Goal: Obtain resource: Download file/media

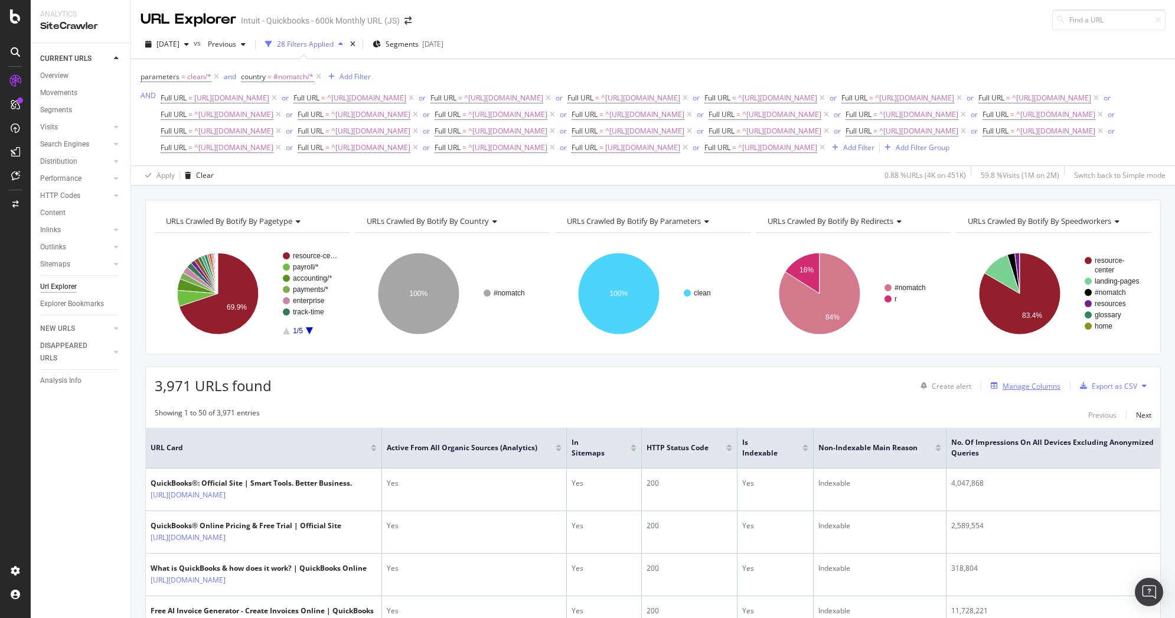
click at [994, 389] on div "button" at bounding box center [994, 385] width 17 height 7
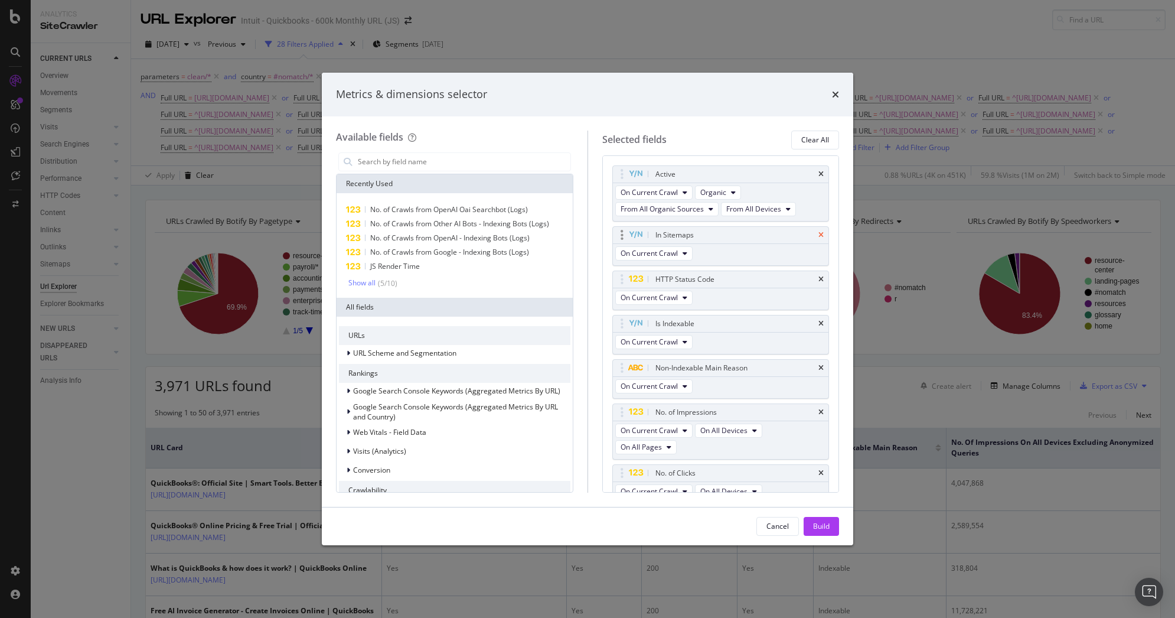
click at [819, 235] on icon "times" at bounding box center [821, 235] width 5 height 7
click at [819, 323] on icon "times" at bounding box center [821, 323] width 5 height 7
click at [819, 379] on icon "times" at bounding box center [821, 378] width 5 height 7
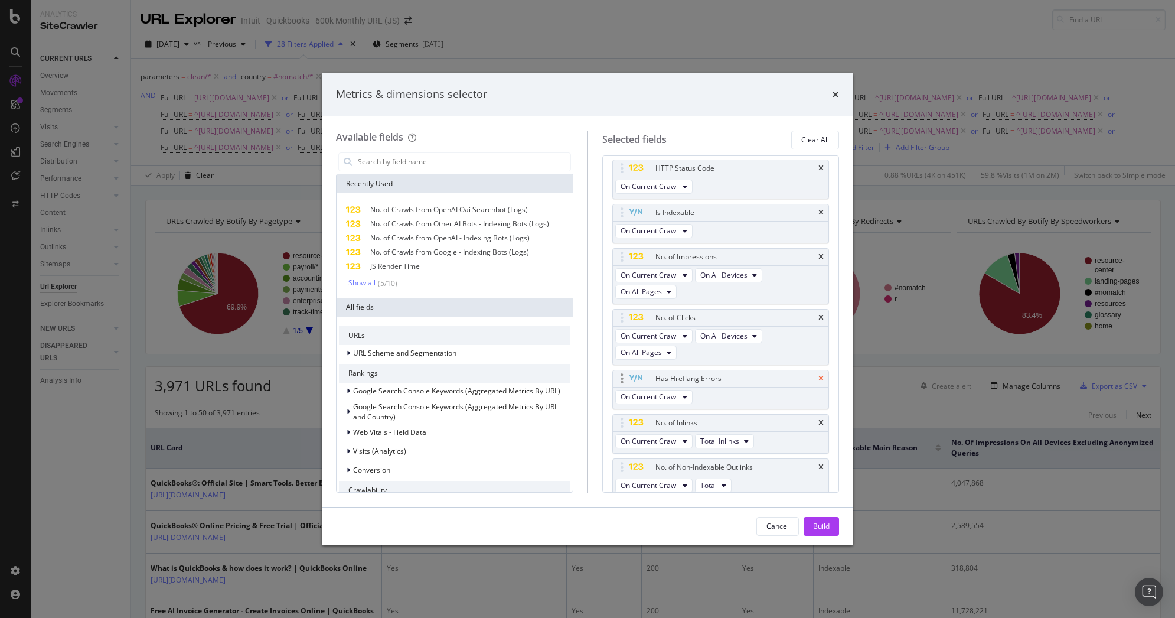
click at [819, 377] on icon "times" at bounding box center [821, 378] width 5 height 7
click at [811, 377] on div "No. of Redirection Hops To Ultimate Destination" at bounding box center [721, 378] width 216 height 17
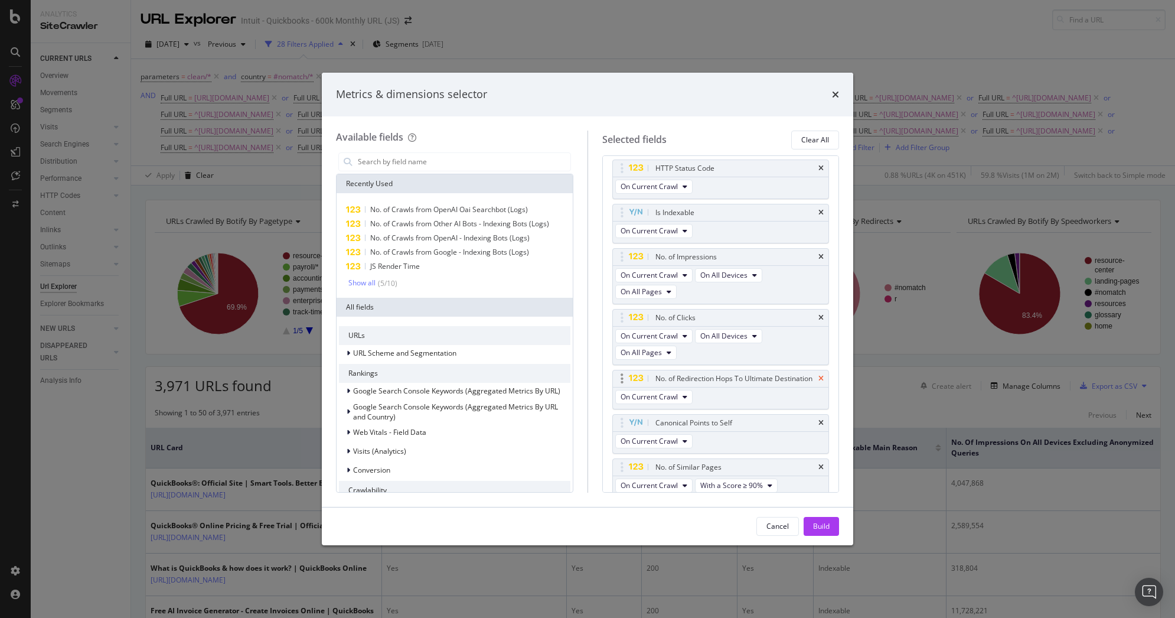
click at [819, 382] on icon "times" at bounding box center [821, 378] width 5 height 7
click at [819, 377] on icon "times" at bounding box center [821, 378] width 5 height 7
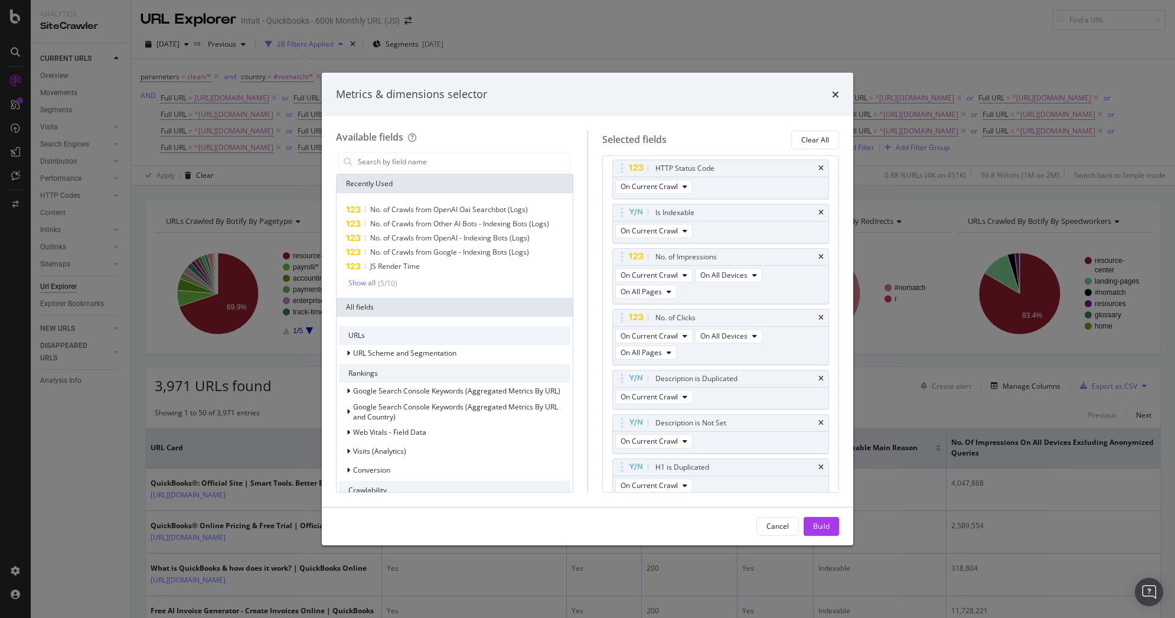
click at [819, 377] on icon "times" at bounding box center [821, 378] width 5 height 7
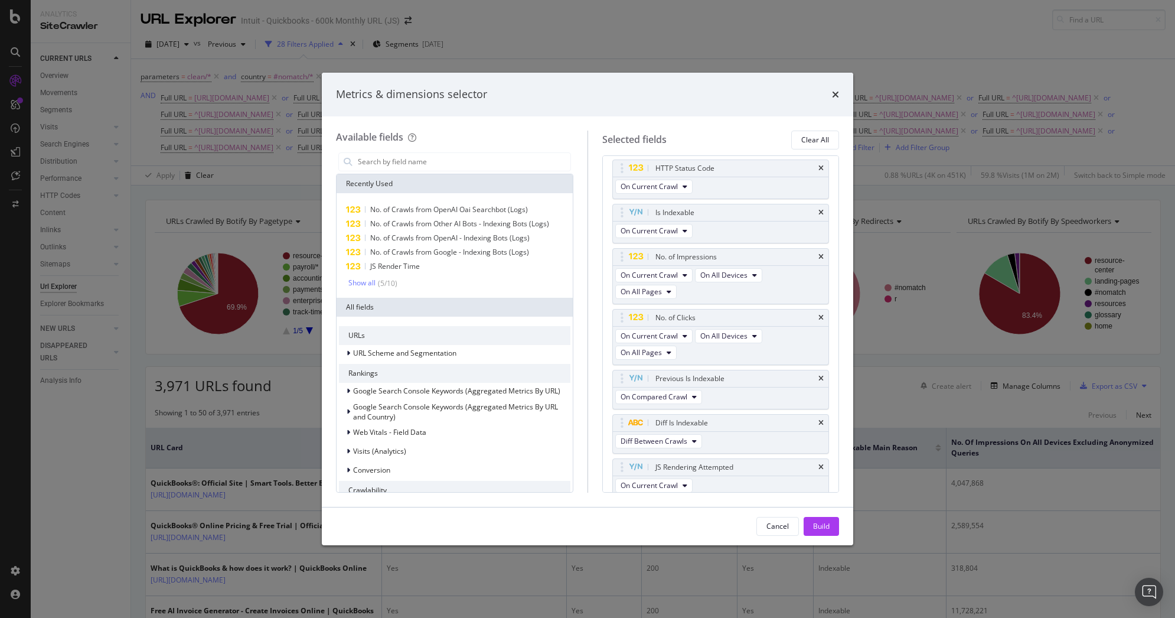
click at [819, 377] on icon "times" at bounding box center [821, 378] width 5 height 7
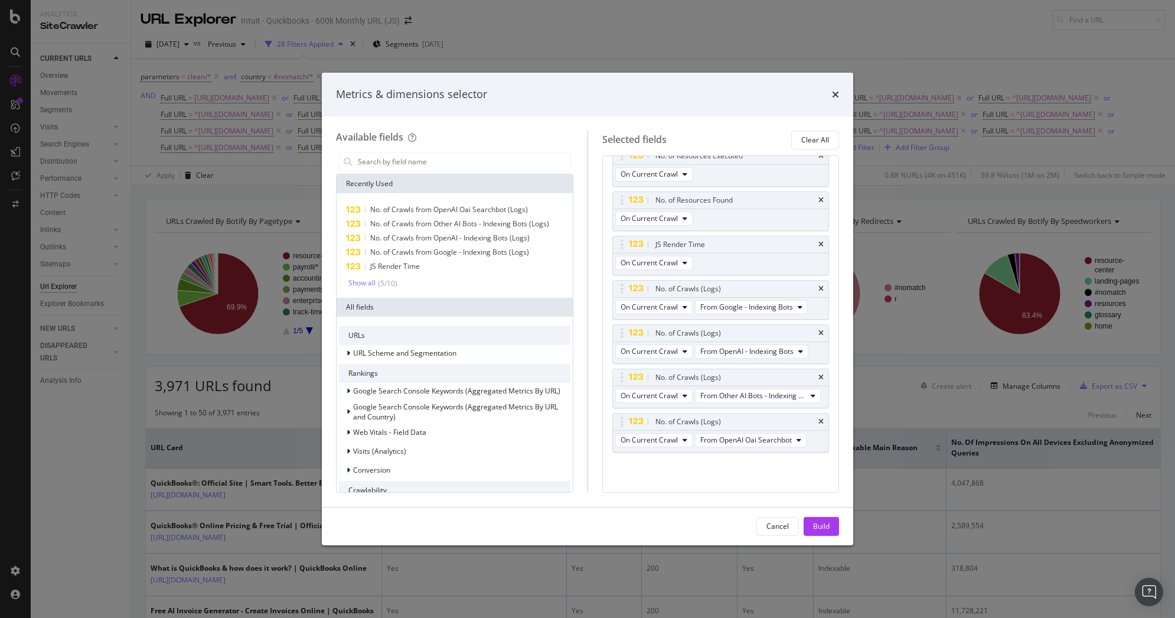
scroll to position [394, 0]
click at [374, 162] on input "modal" at bounding box center [464, 162] width 214 height 18
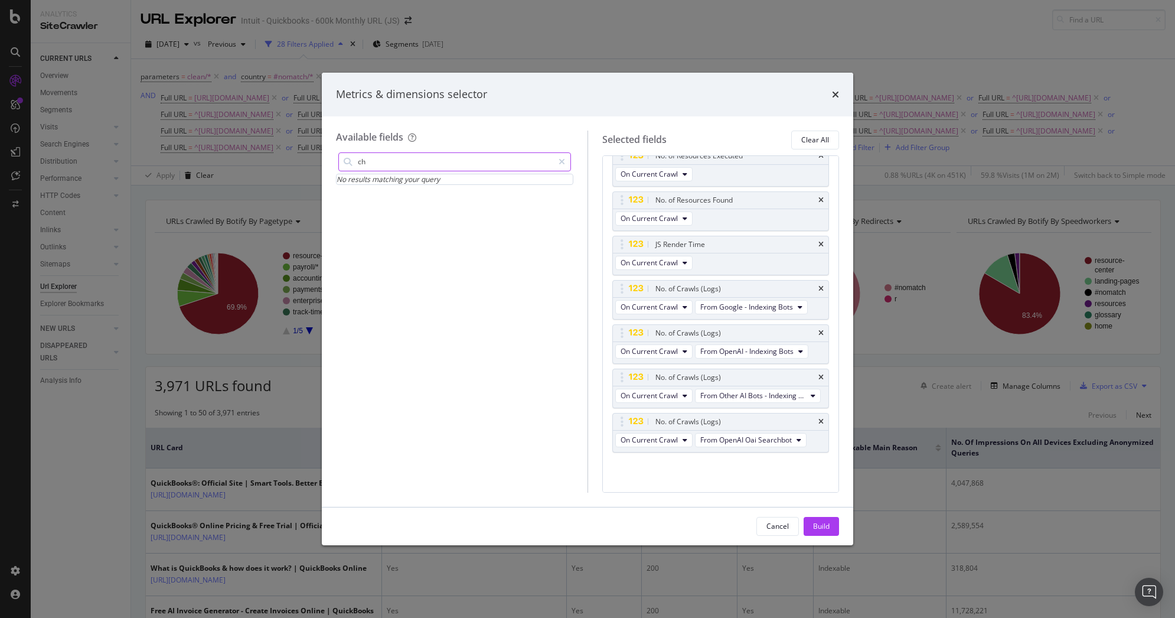
type input "c"
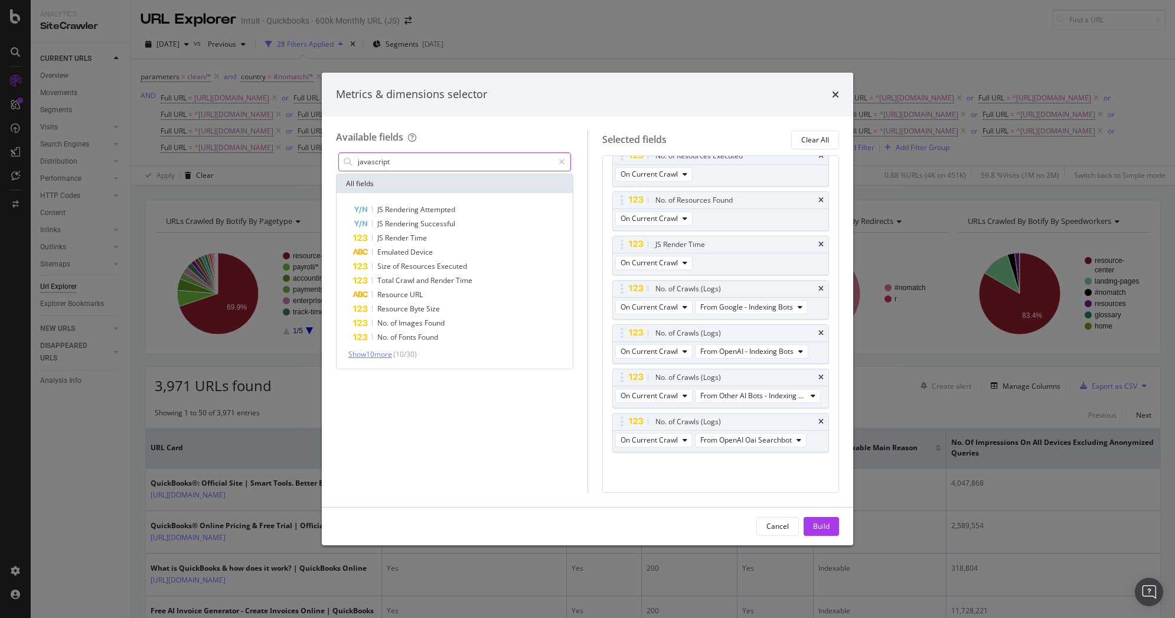
type input "javascript"
click at [377, 352] on span "Show 10 more" at bounding box center [370, 354] width 44 height 10
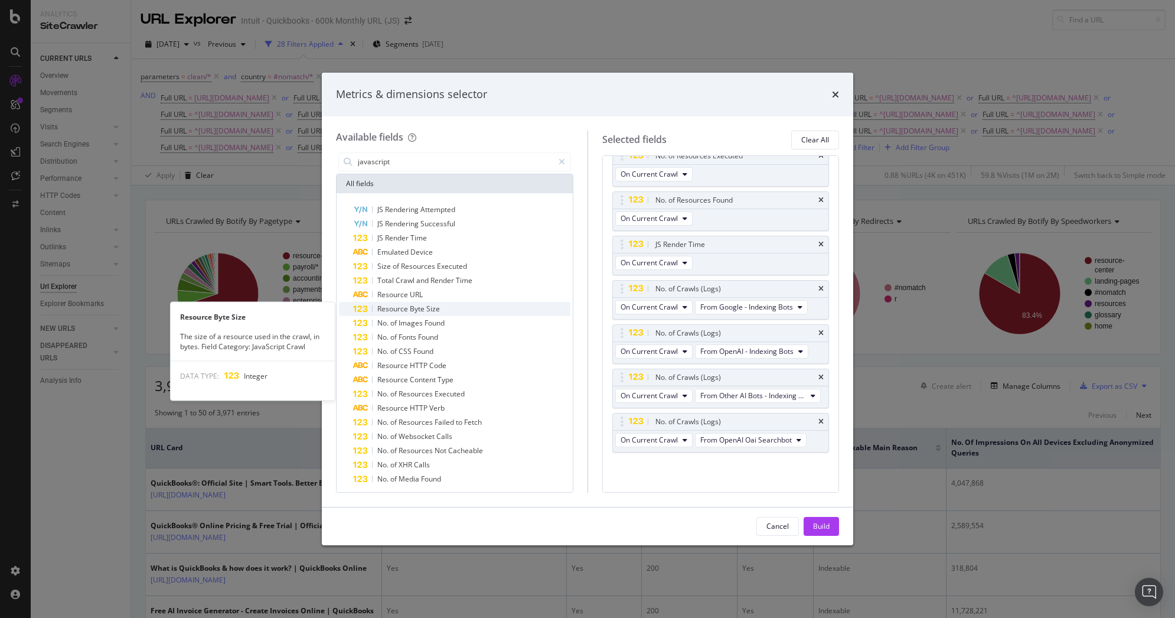
scroll to position [18, 0]
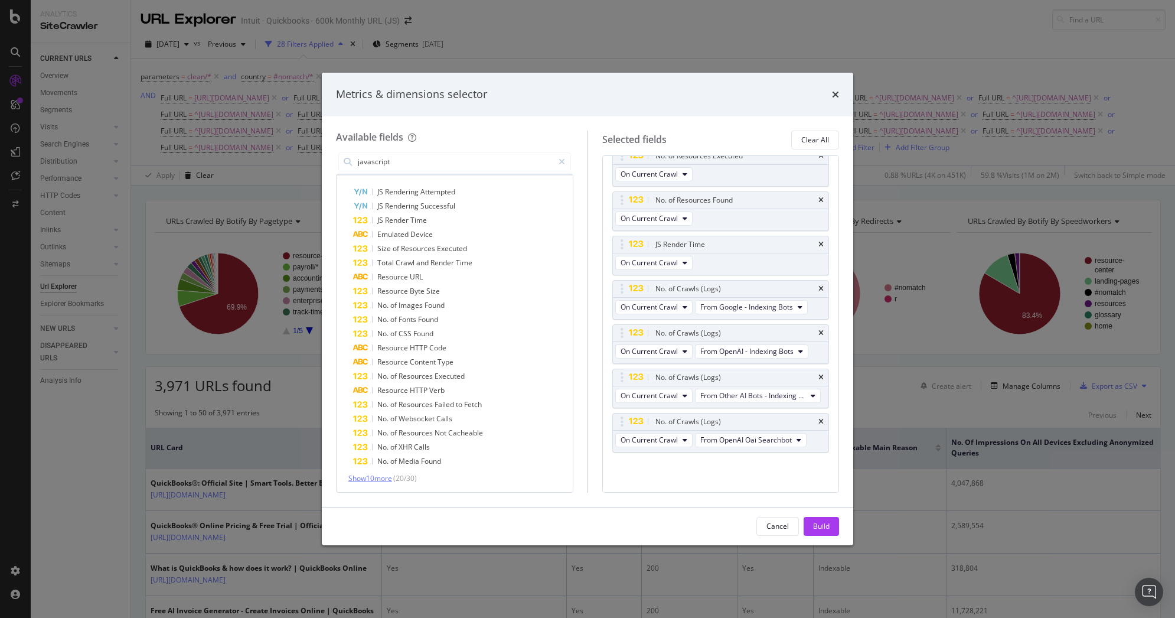
click at [366, 475] on span "Show 10 more" at bounding box center [370, 478] width 44 height 10
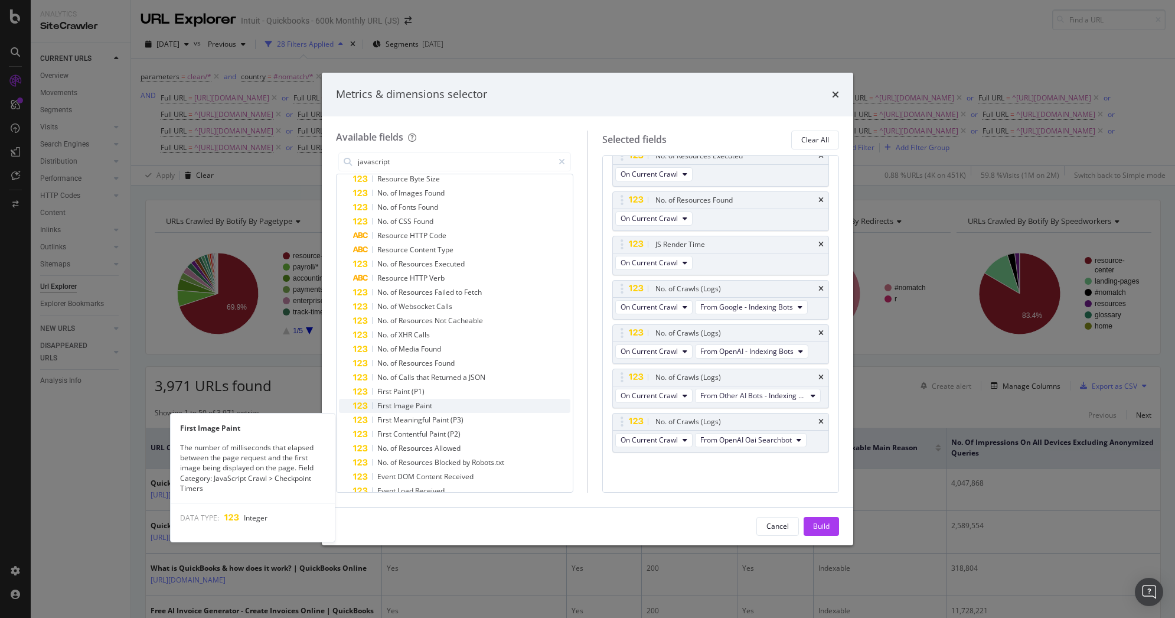
scroll to position [115, 0]
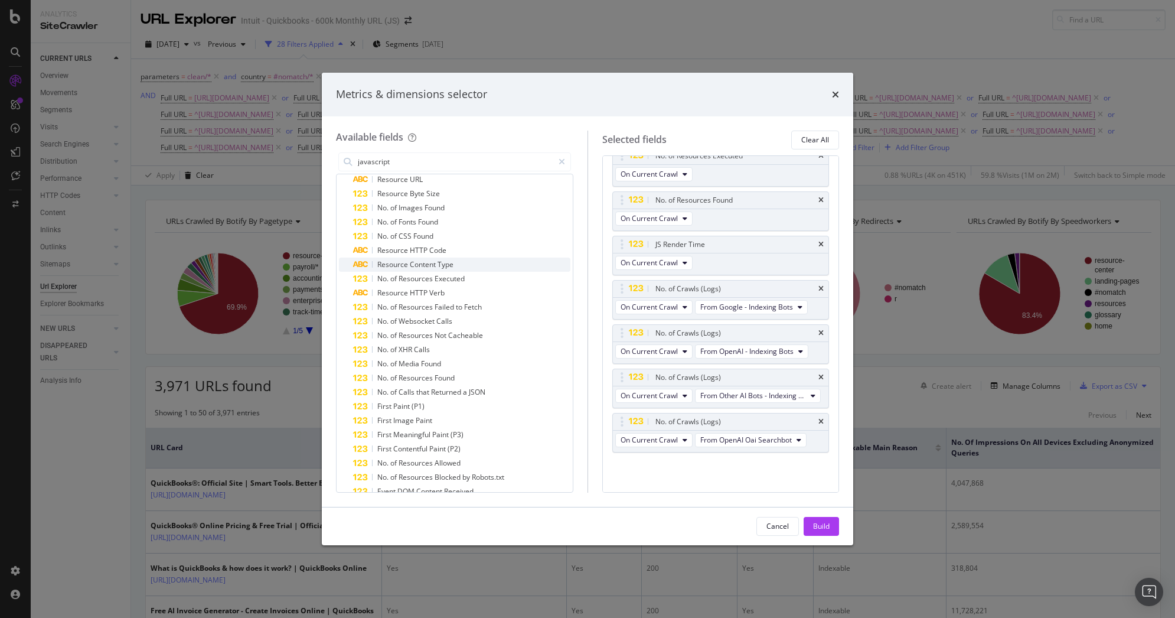
click at [422, 259] on span "Content" at bounding box center [424, 264] width 28 height 10
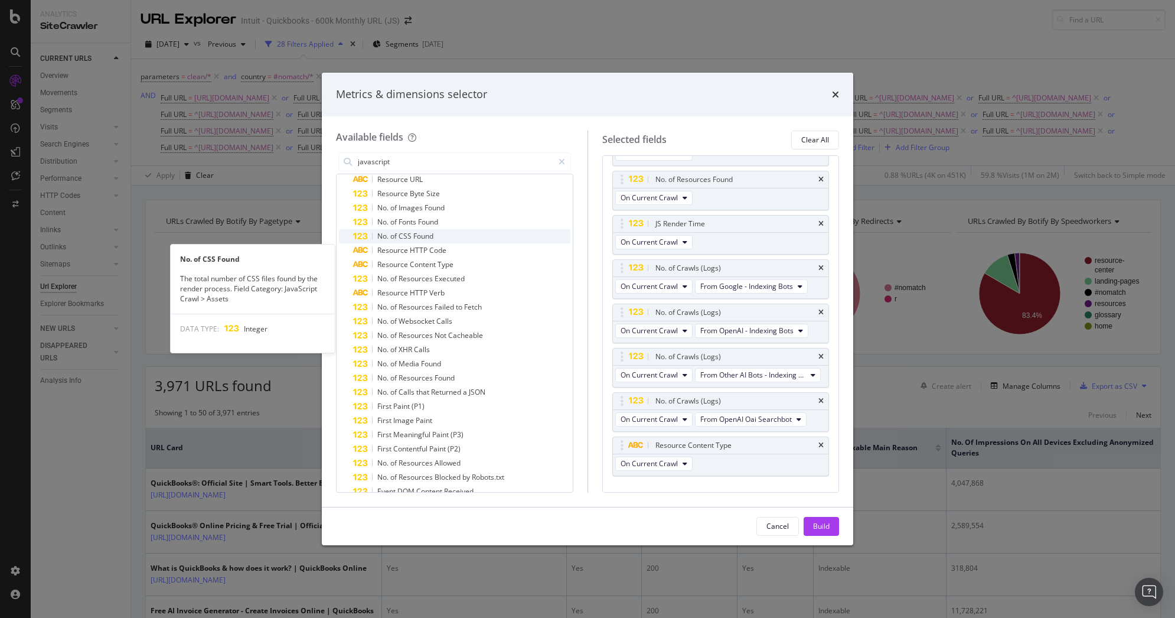
scroll to position [100, 0]
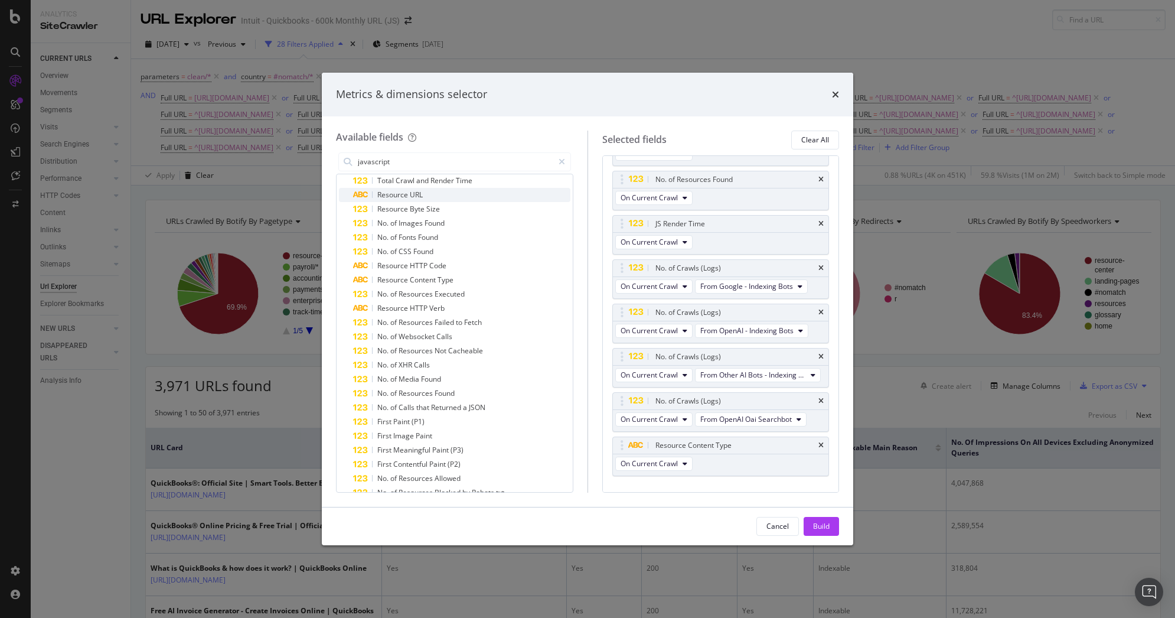
click at [411, 194] on span "URL" at bounding box center [416, 195] width 13 height 10
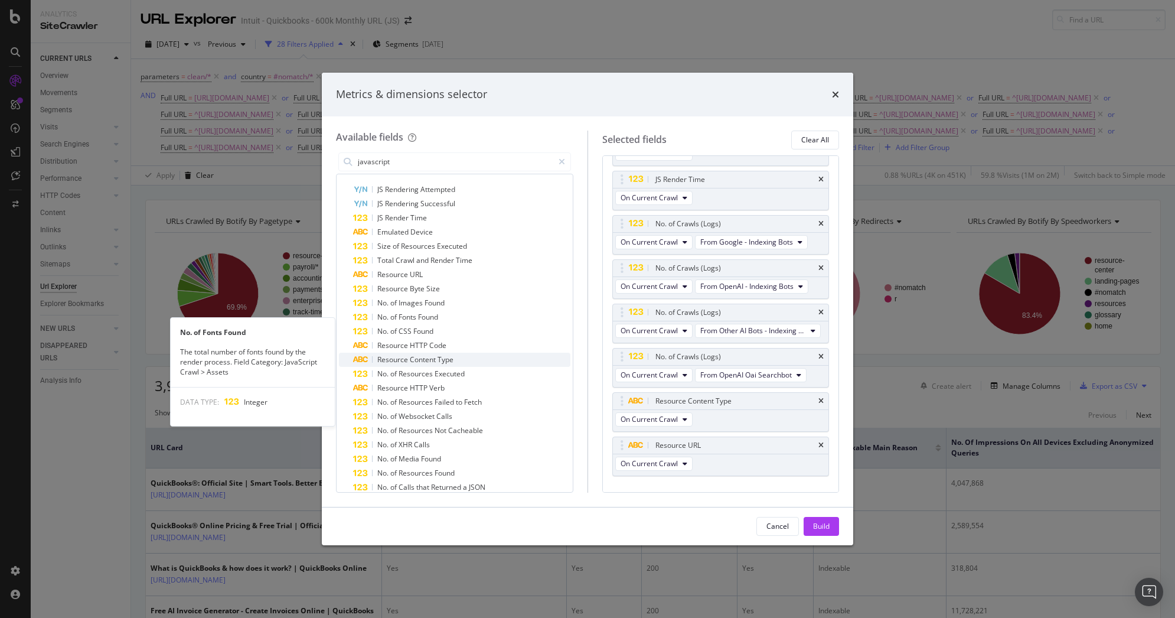
scroll to position [5, 0]
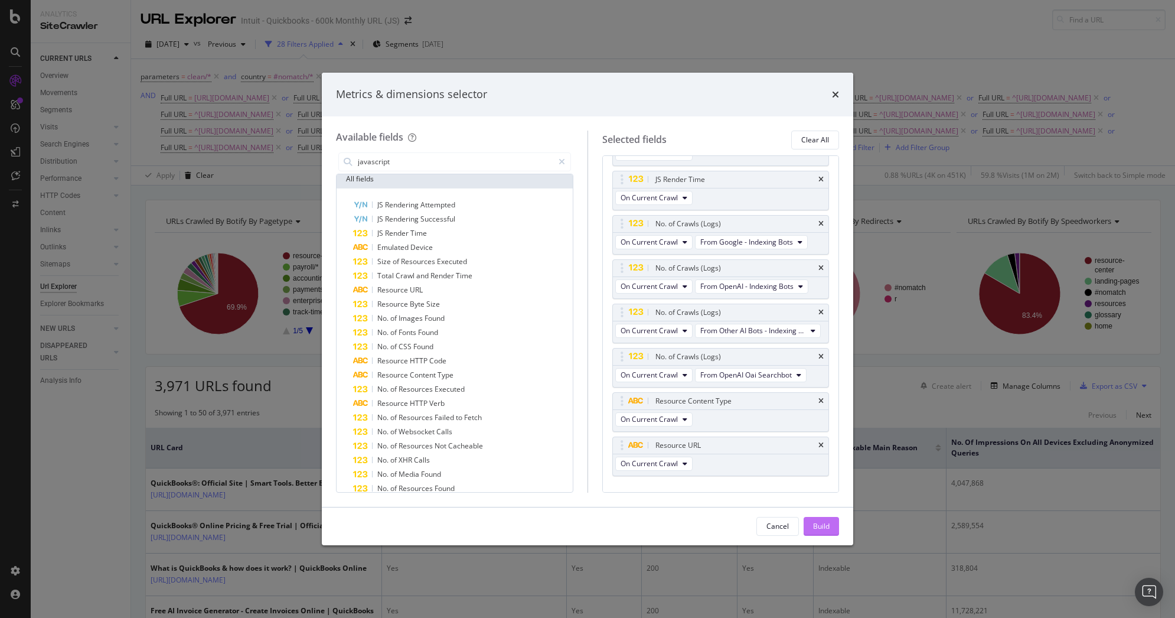
click at [832, 526] on button "Build" at bounding box center [821, 526] width 35 height 19
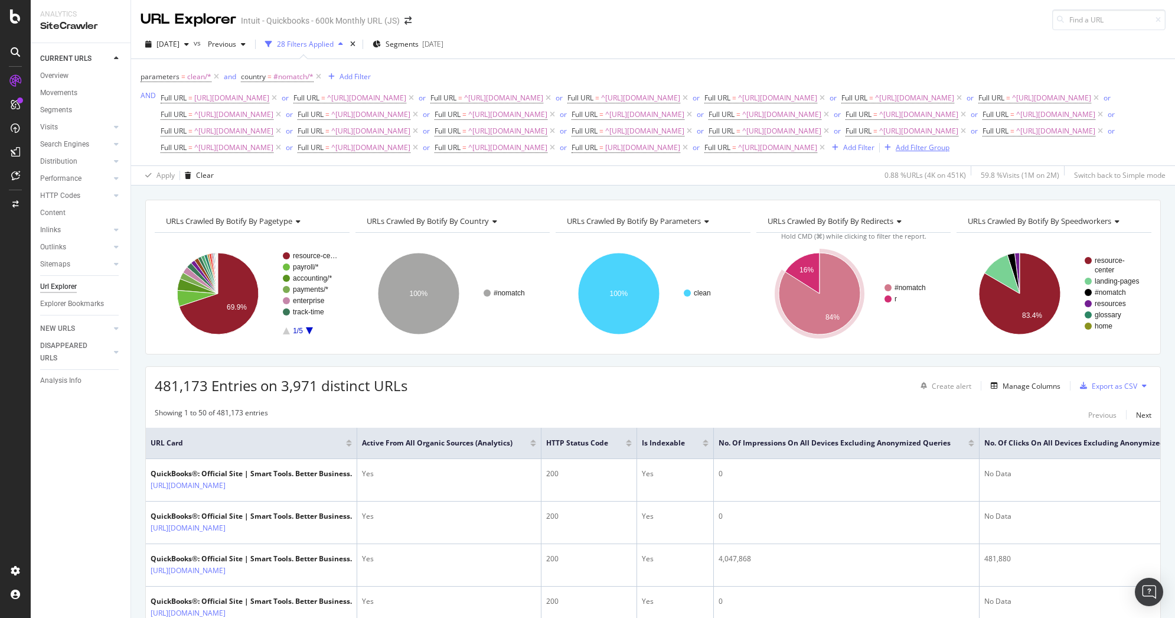
click at [880, 154] on div "Add Filter Group" at bounding box center [915, 147] width 70 height 13
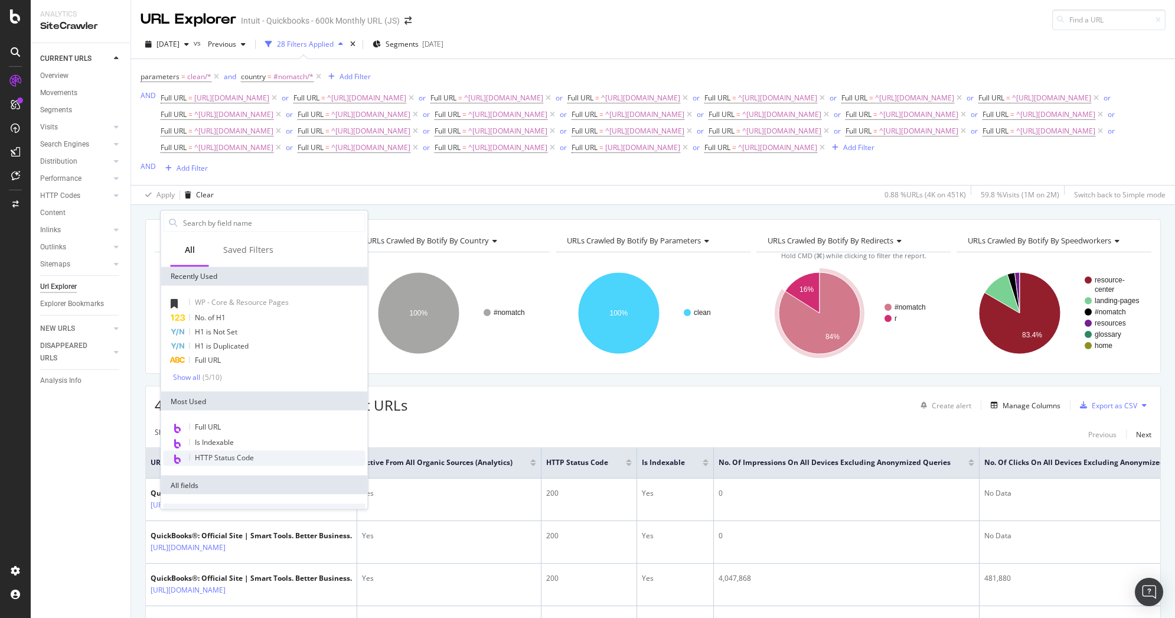
click at [226, 458] on span "HTTP Status Code" at bounding box center [224, 457] width 59 height 10
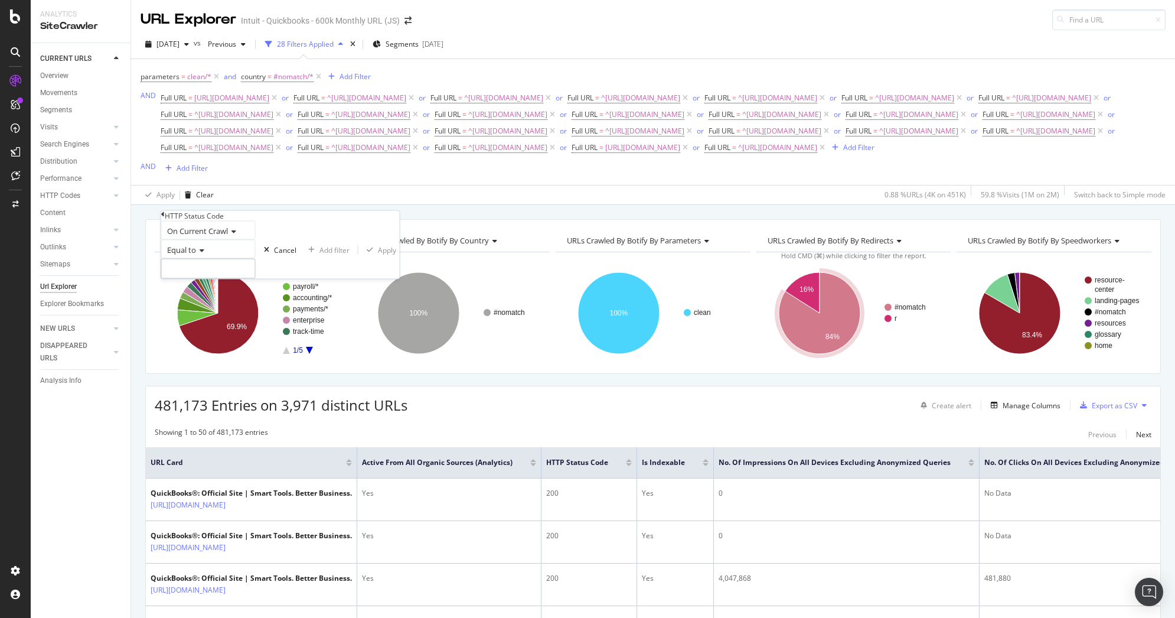
click at [198, 279] on input "number" at bounding box center [208, 269] width 94 height 20
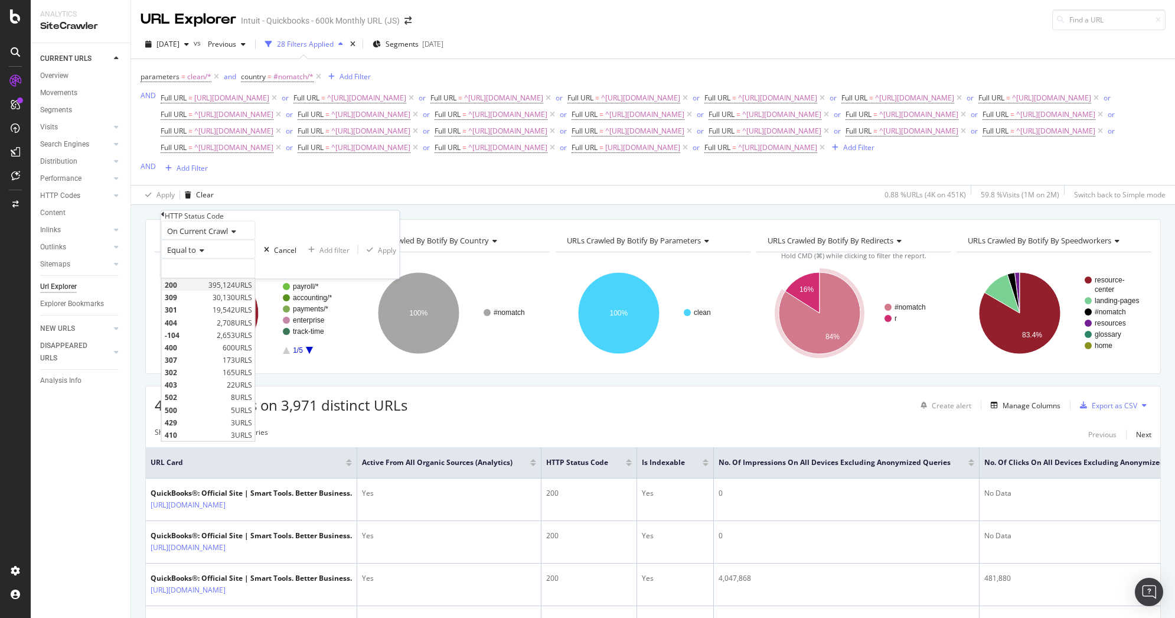
click at [195, 290] on span "200" at bounding box center [185, 285] width 41 height 10
type input "200"
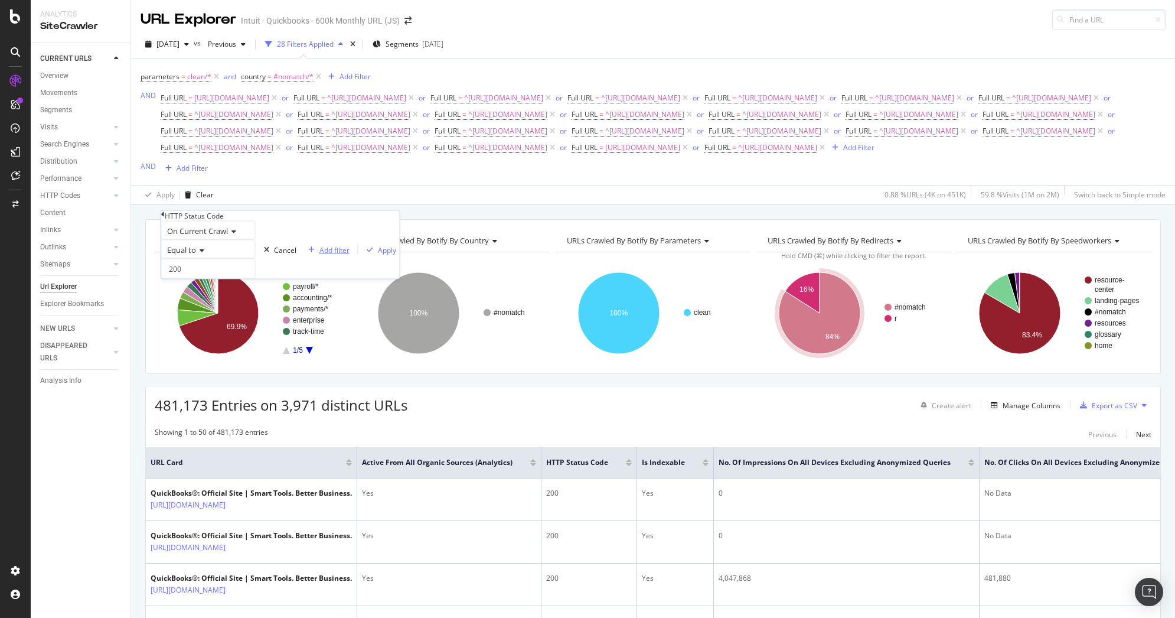
click at [320, 255] on div "Add filter" at bounding box center [335, 250] width 30 height 10
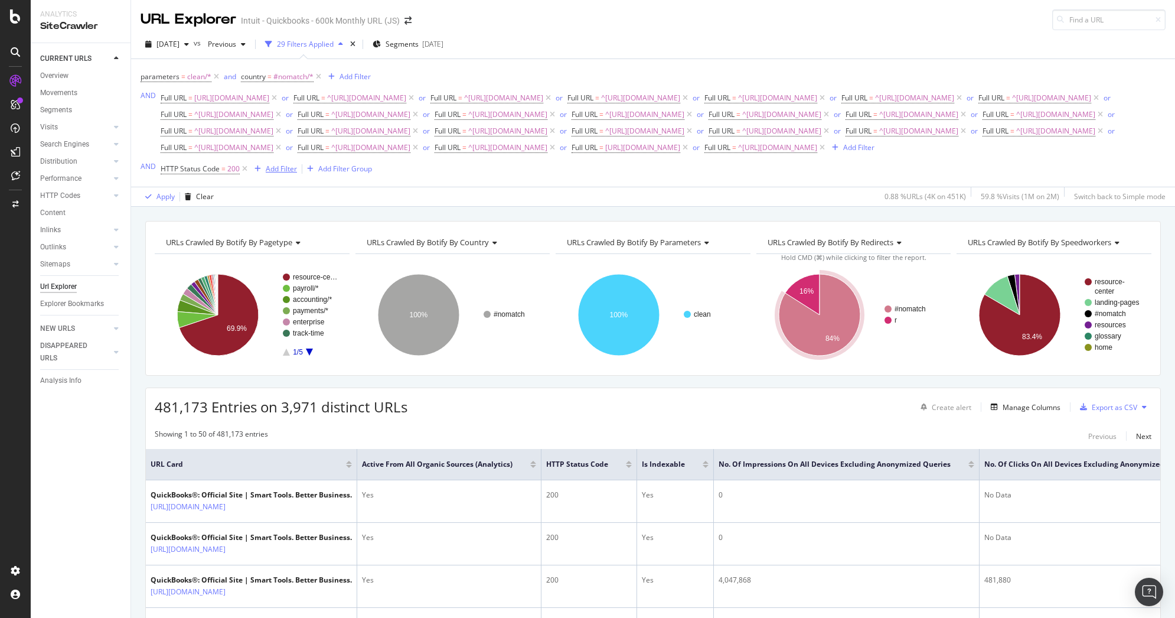
click at [280, 174] on div "Add Filter" at bounding box center [281, 169] width 31 height 10
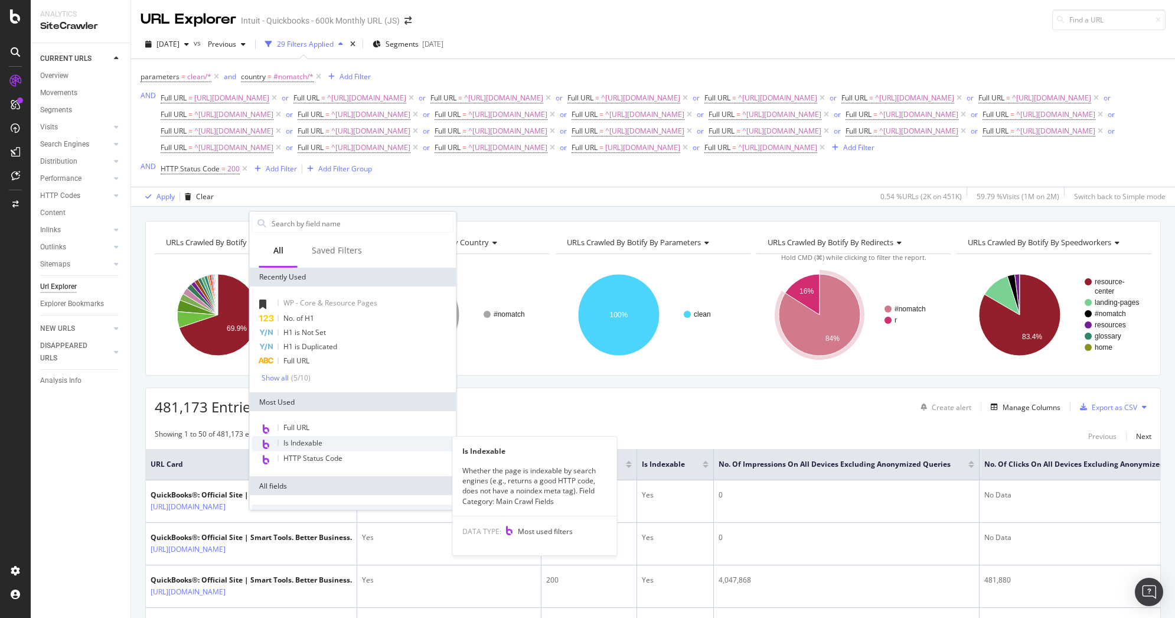
click at [312, 445] on span "Is Indexable" at bounding box center [302, 443] width 39 height 10
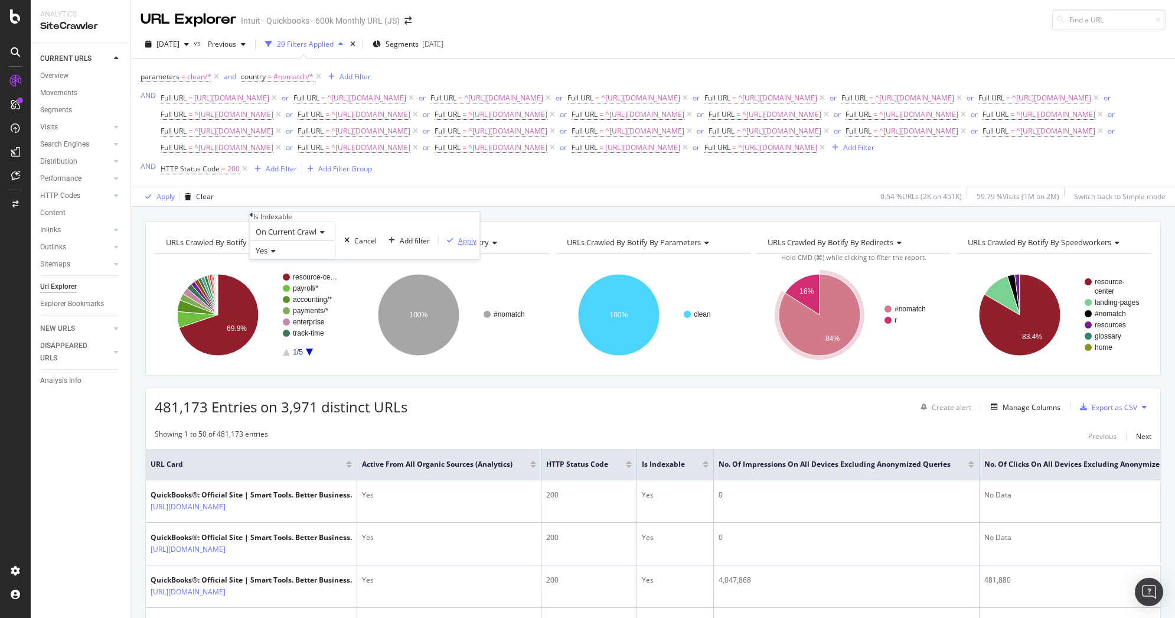
click at [458, 246] on div "Apply" at bounding box center [467, 241] width 18 height 10
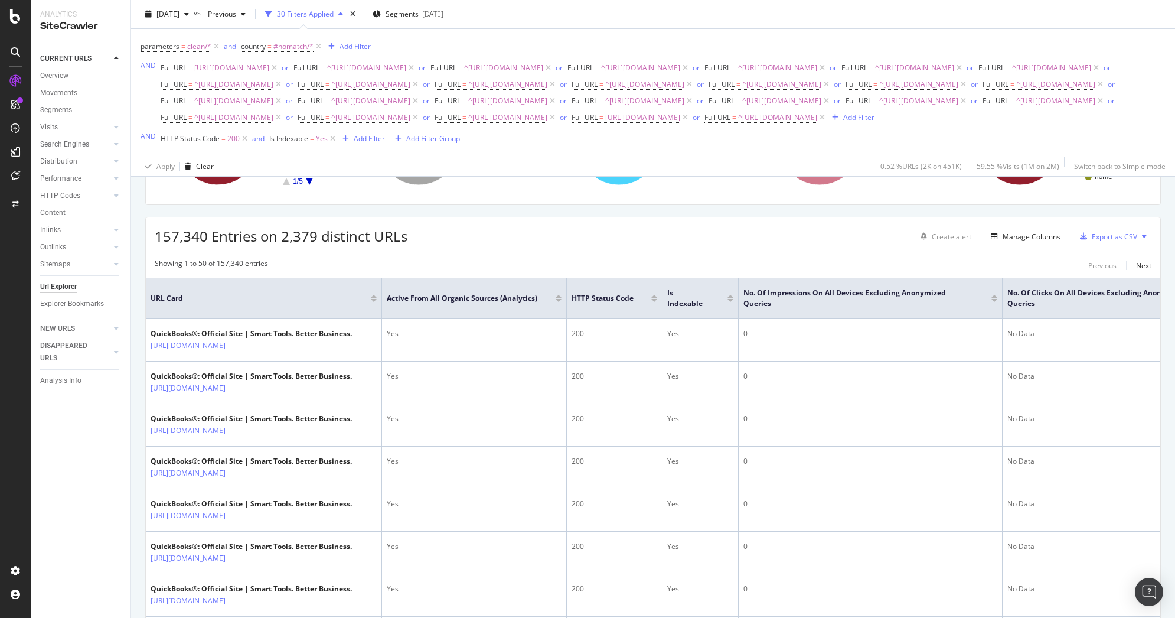
scroll to position [186, 0]
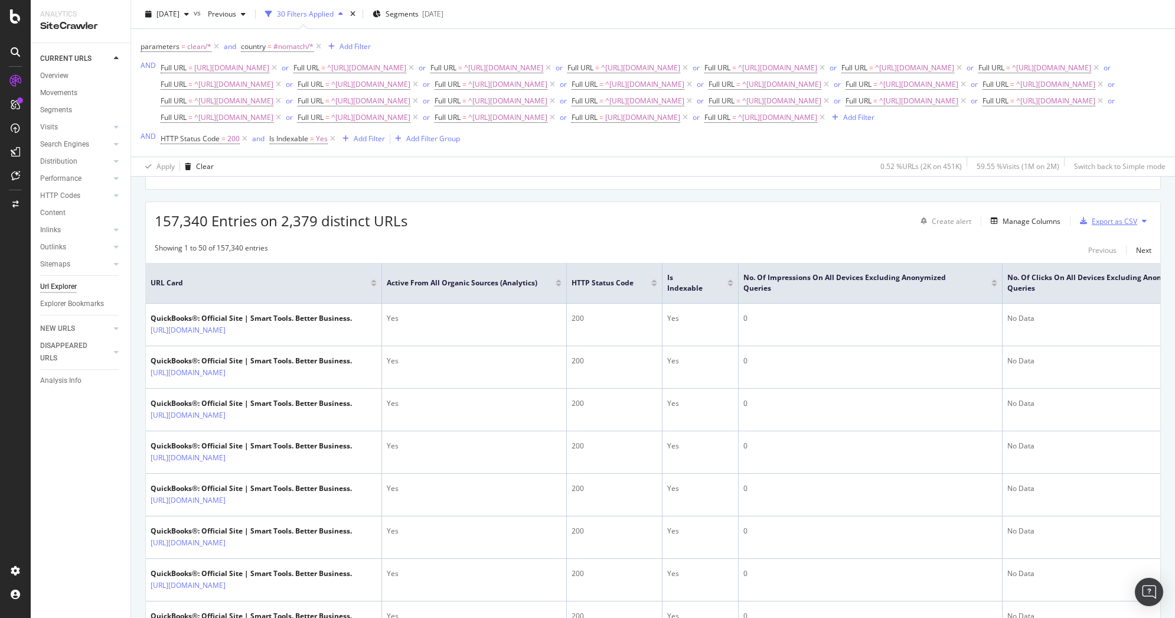
click at [1109, 226] on div "Export as CSV" at bounding box center [1114, 221] width 45 height 10
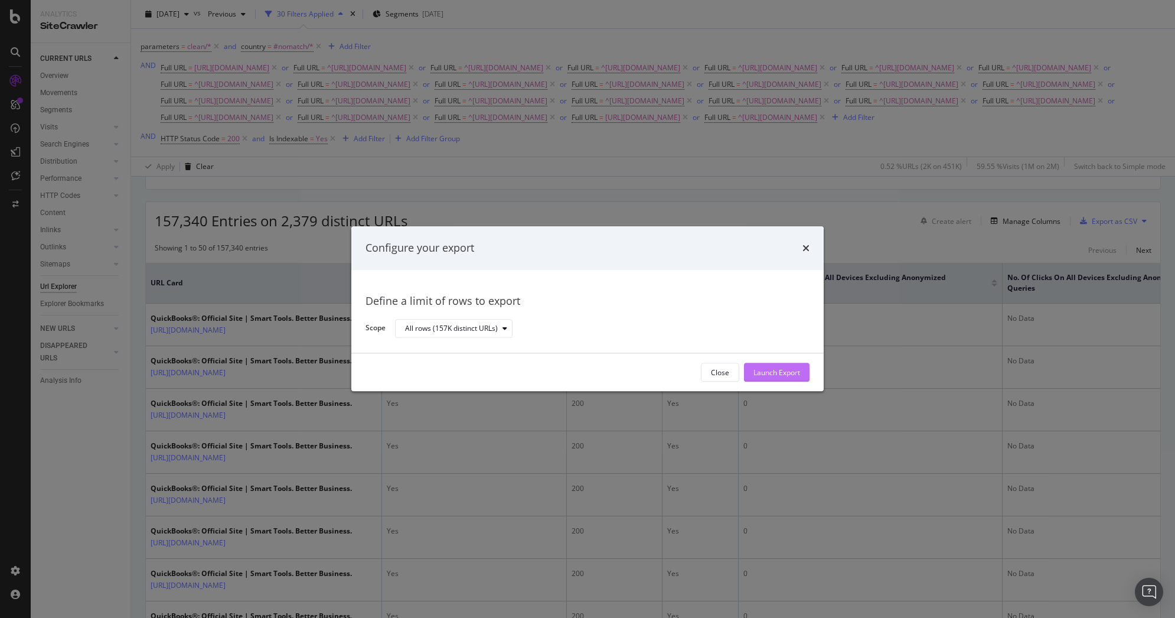
click at [773, 371] on div "Launch Export" at bounding box center [777, 372] width 47 height 10
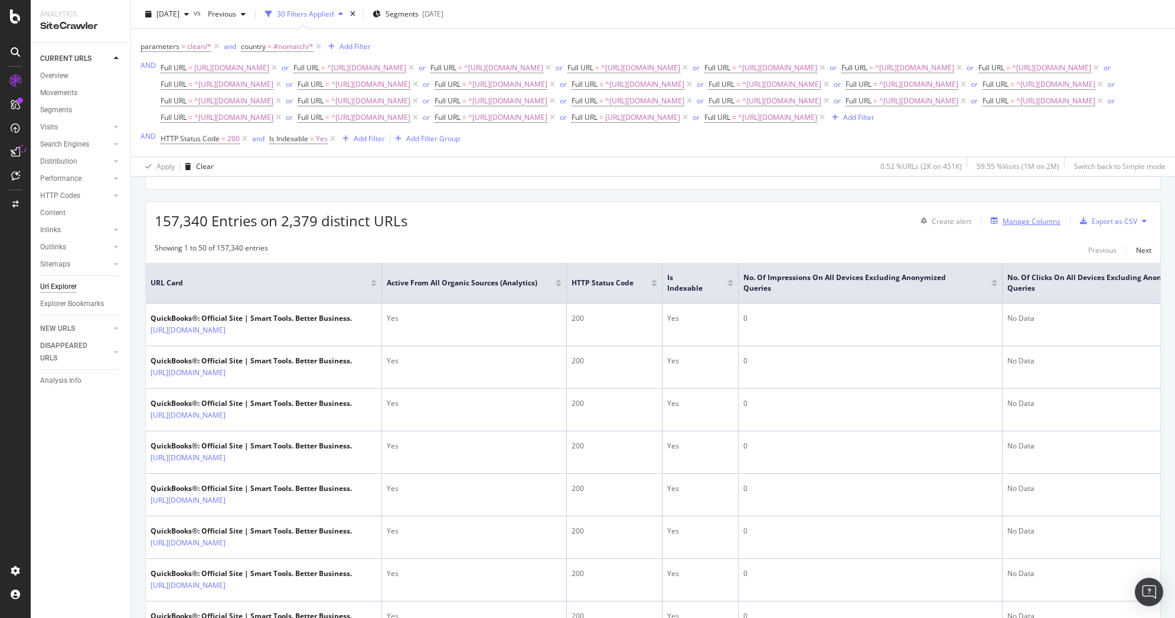
click at [1006, 226] on div "Manage Columns" at bounding box center [1032, 221] width 58 height 10
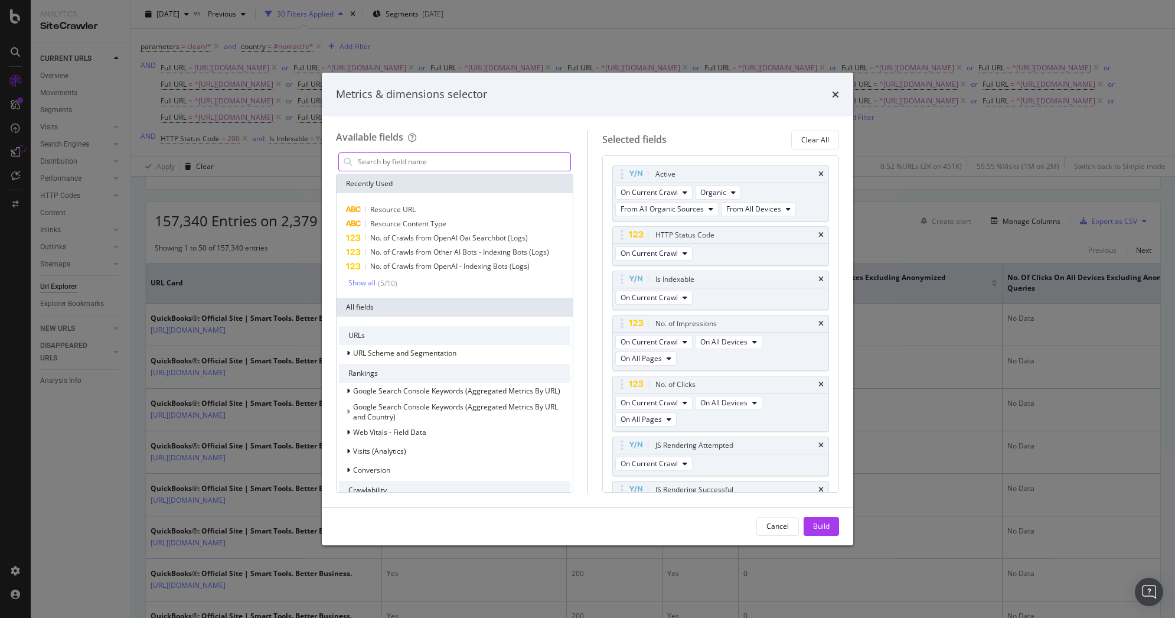
click at [410, 161] on input "modal" at bounding box center [464, 162] width 214 height 18
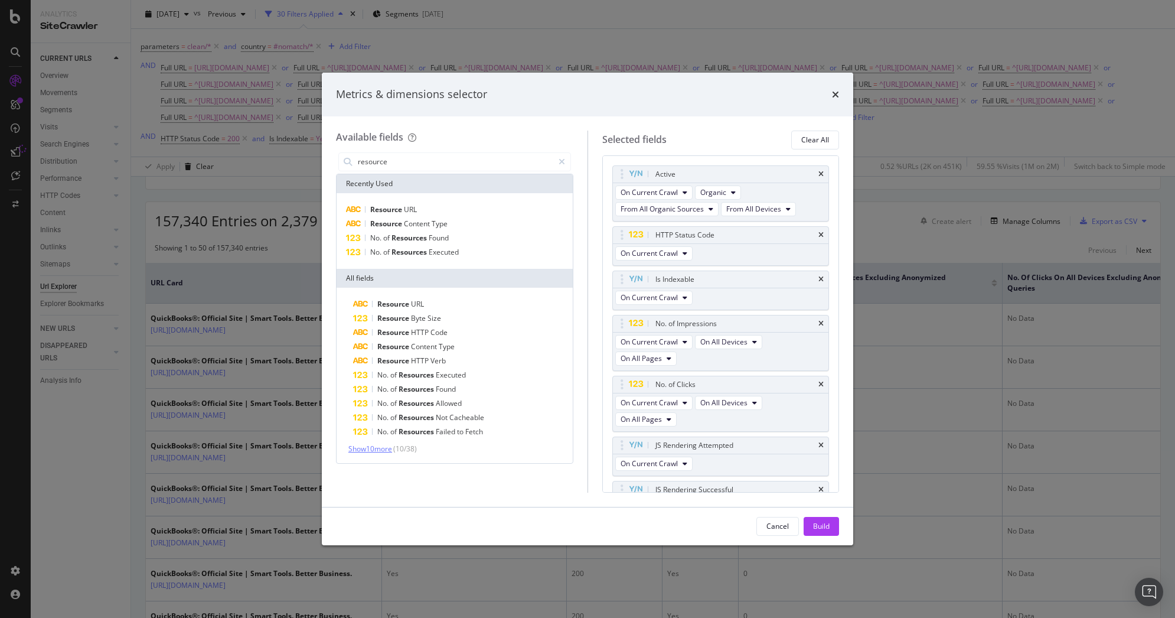
type input "resource"
click at [382, 449] on span "Show 10 more" at bounding box center [370, 449] width 44 height 10
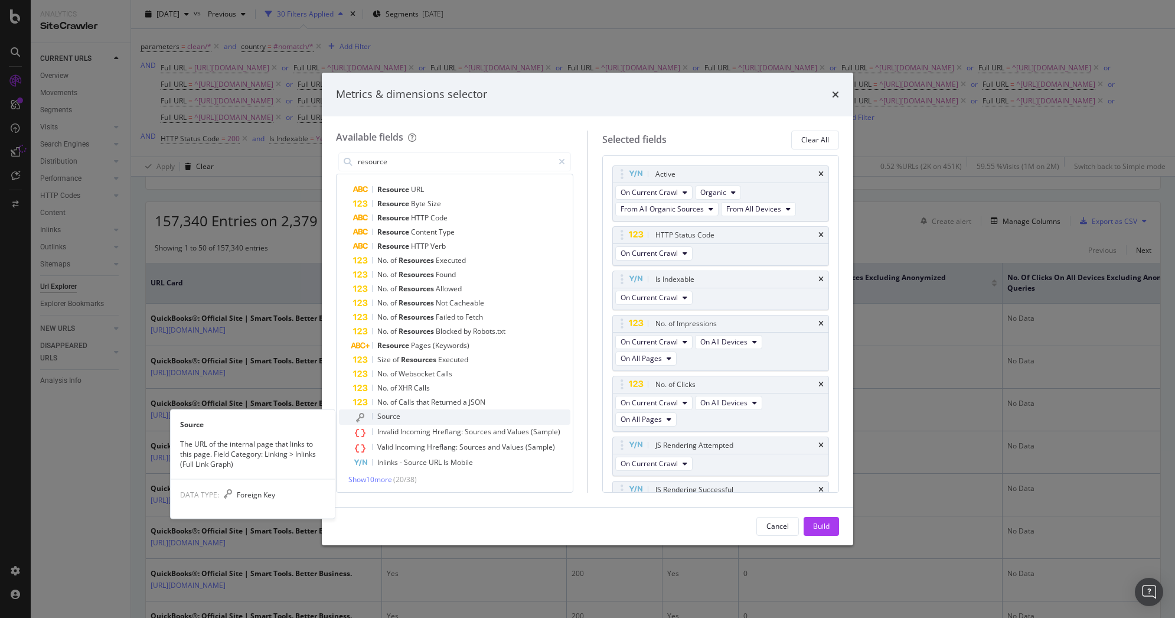
scroll to position [116, 0]
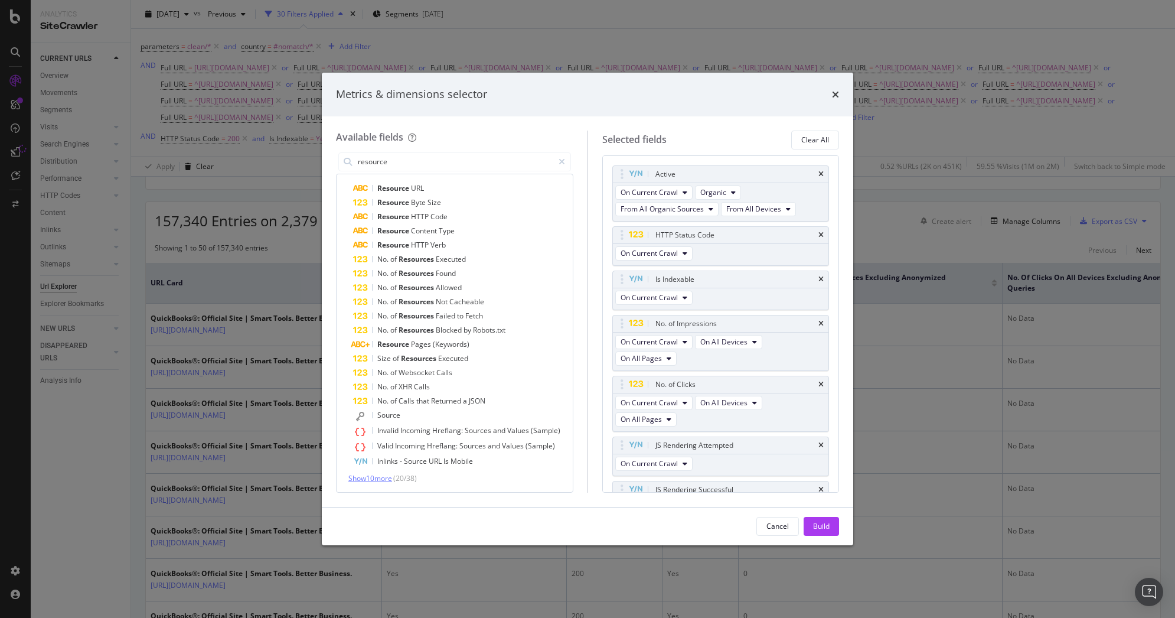
click at [378, 476] on span "Show 10 more" at bounding box center [370, 478] width 44 height 10
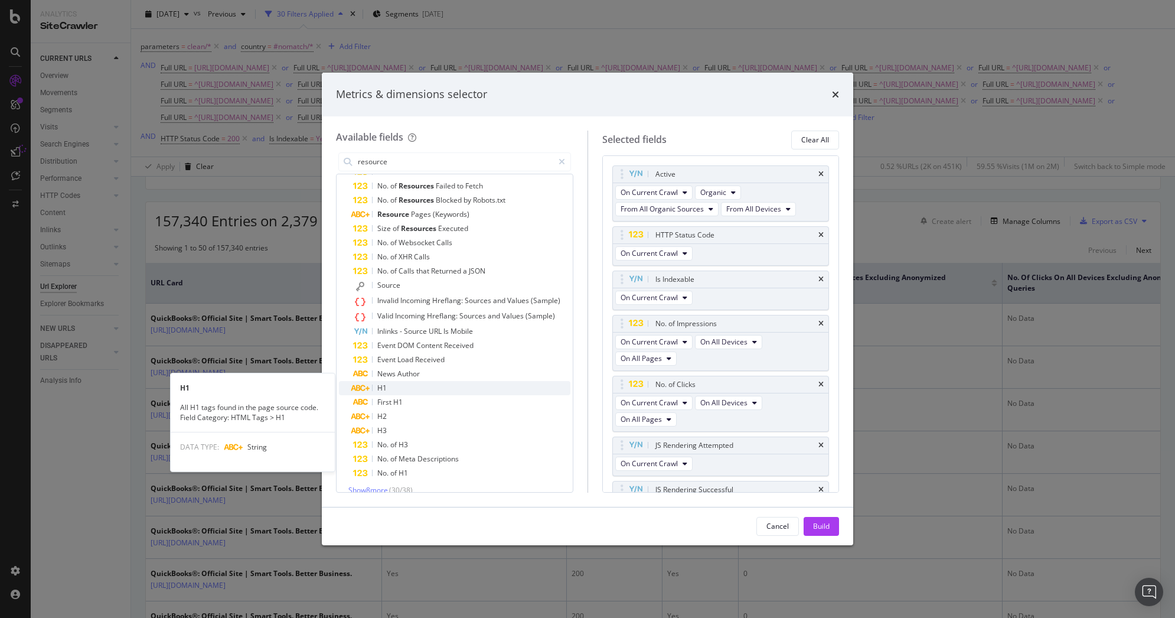
scroll to position [258, 0]
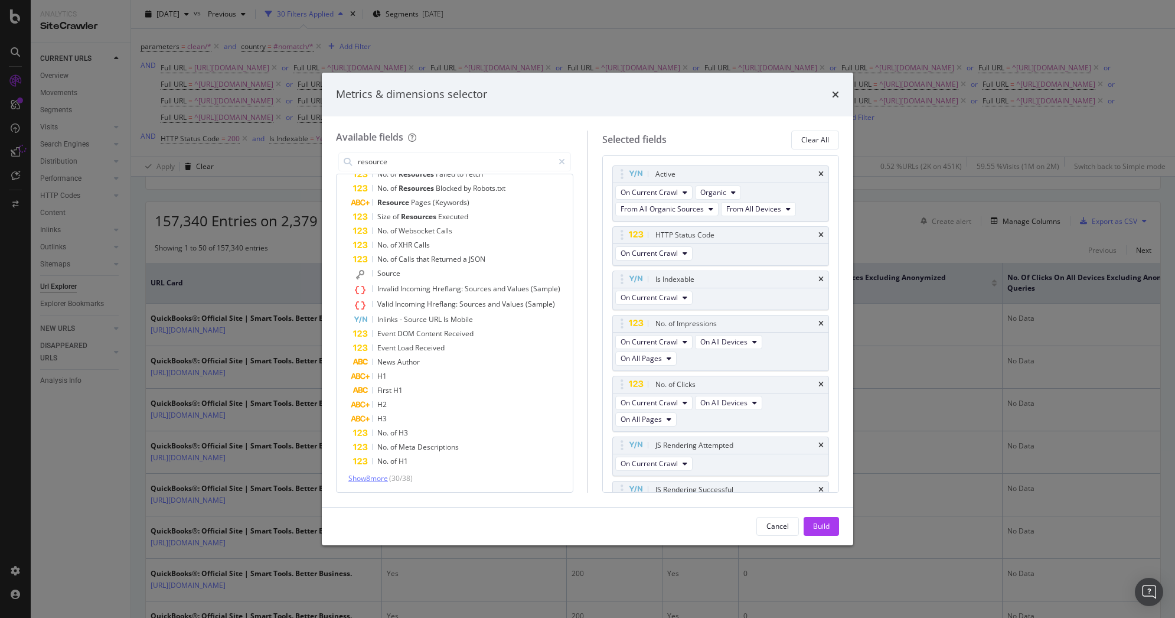
click at [382, 477] on span "Show 8 more" at bounding box center [368, 478] width 40 height 10
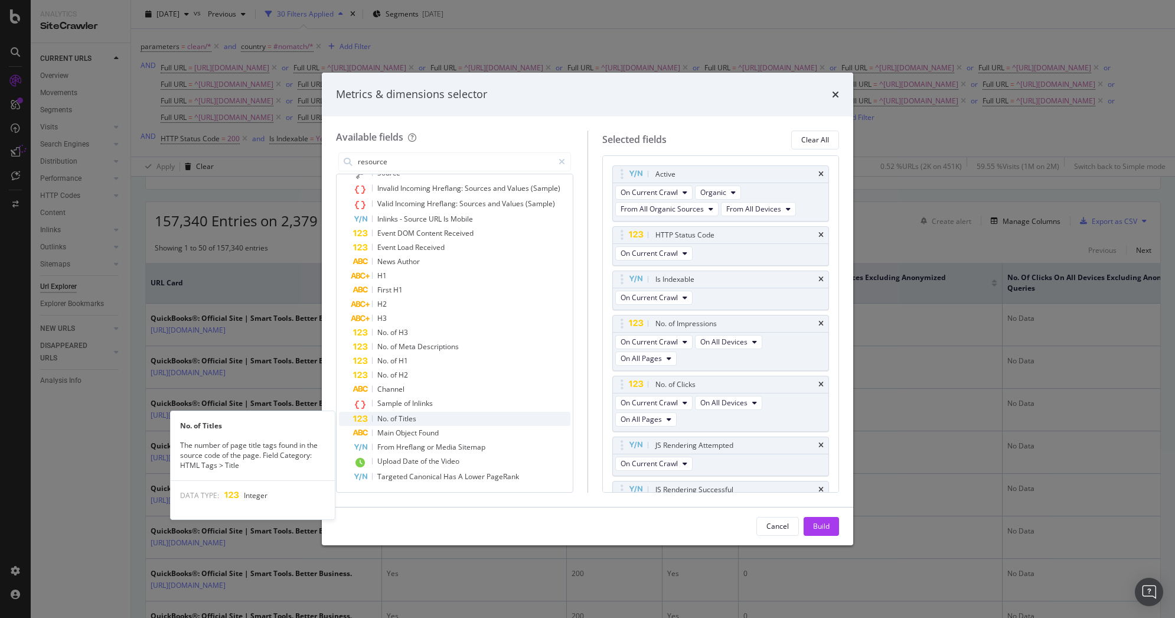
scroll to position [359, 0]
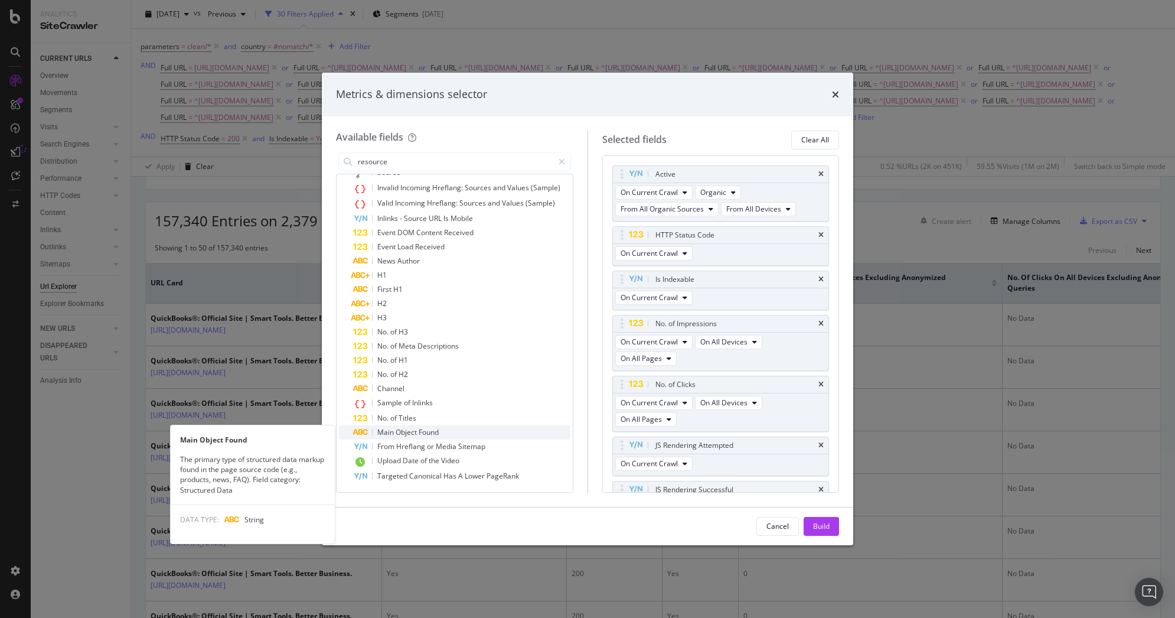
click at [411, 429] on span "Object" at bounding box center [407, 432] width 23 height 10
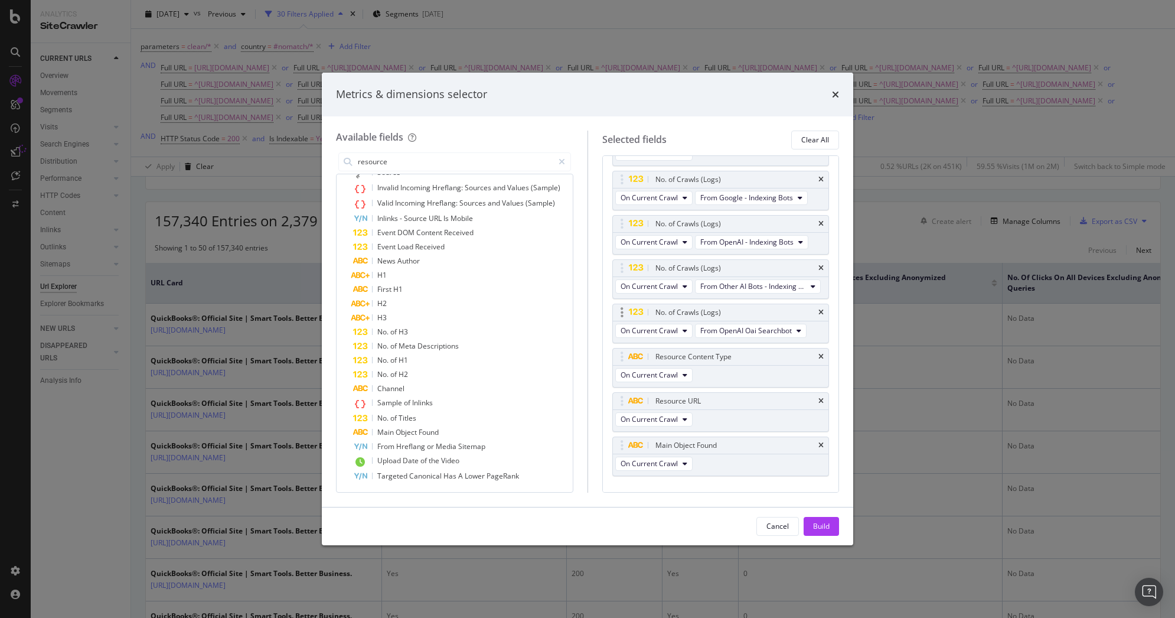
scroll to position [527, 0]
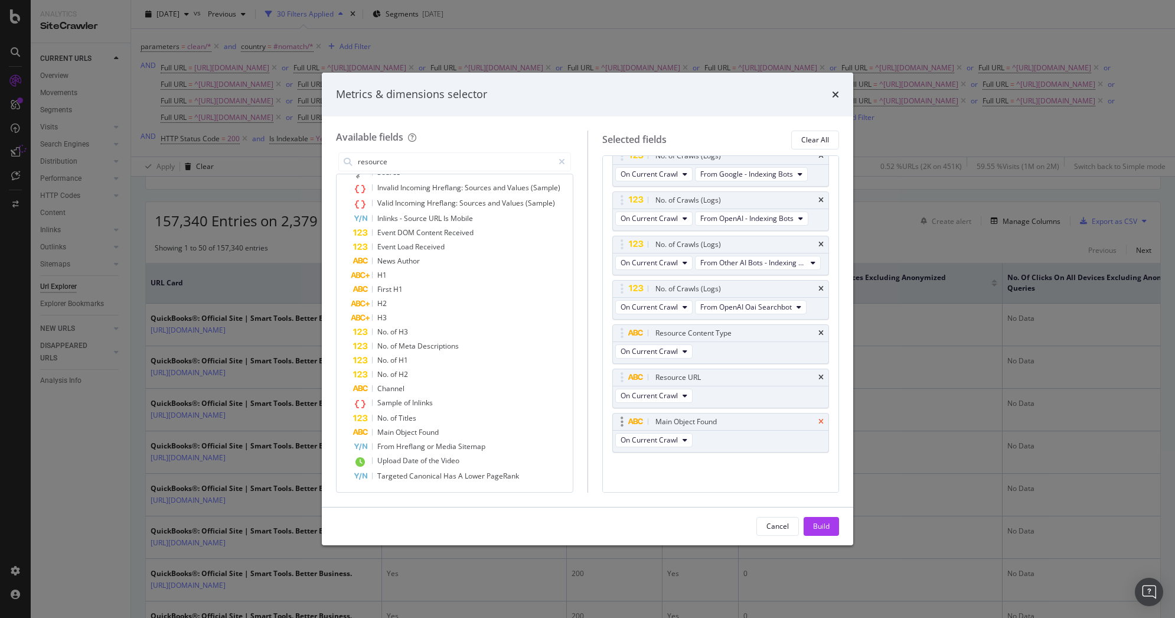
click at [819, 419] on icon "times" at bounding box center [821, 421] width 5 height 7
click at [833, 93] on icon "times" at bounding box center [835, 94] width 7 height 9
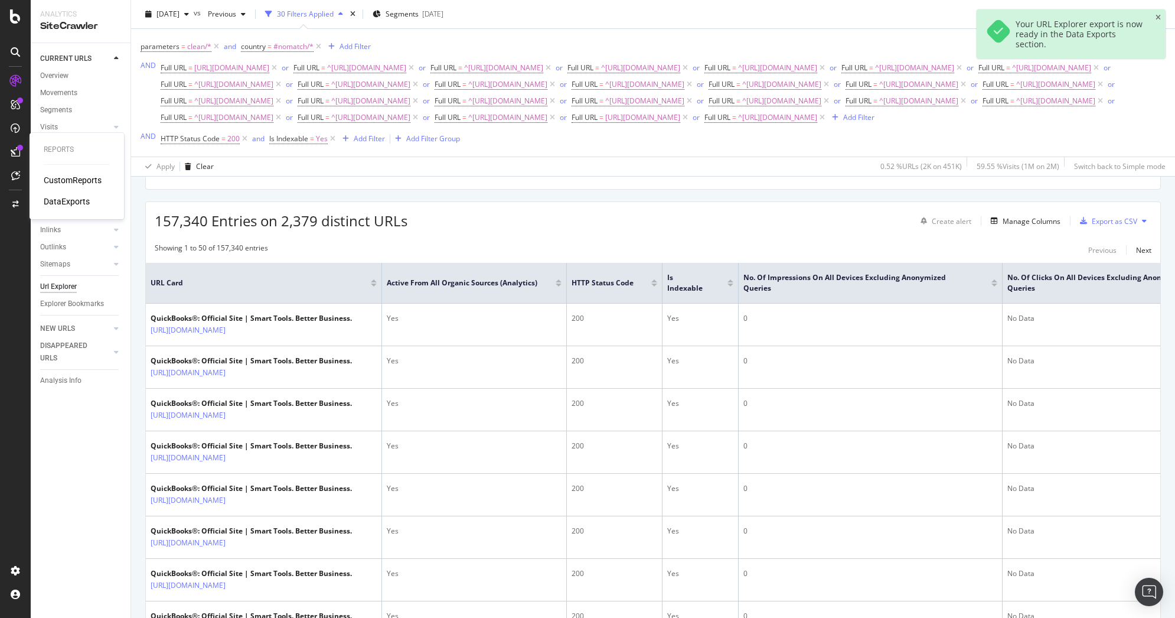
click at [68, 199] on div "DataExports" at bounding box center [67, 201] width 46 height 12
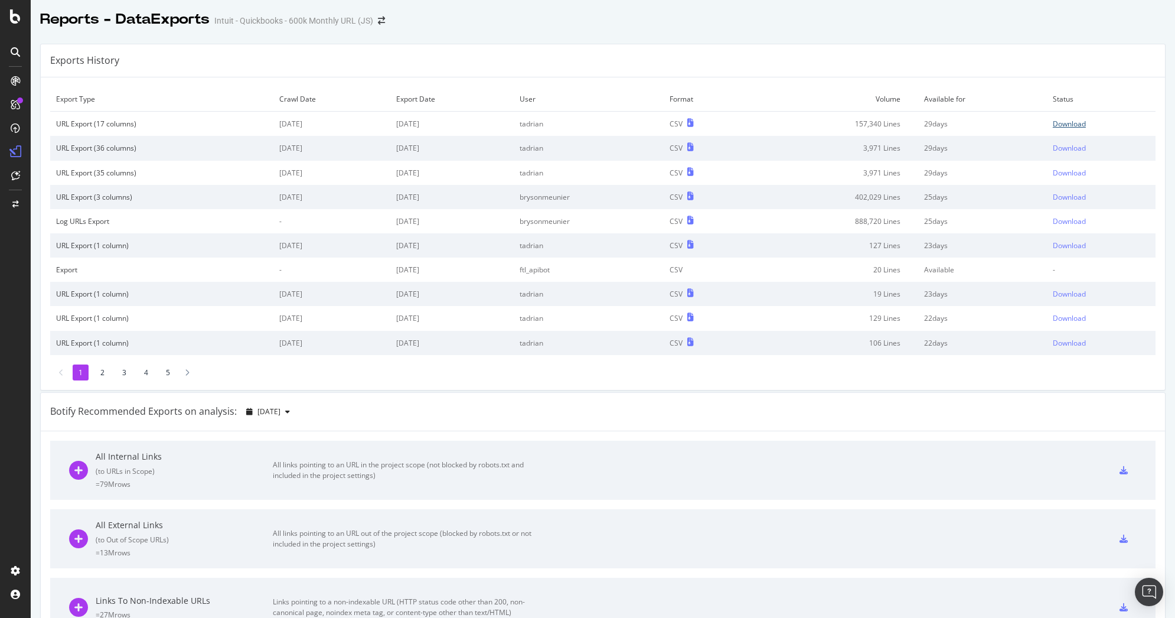
click at [1058, 123] on div "Download" at bounding box center [1069, 124] width 33 height 10
